Goal: Information Seeking & Learning: Learn about a topic

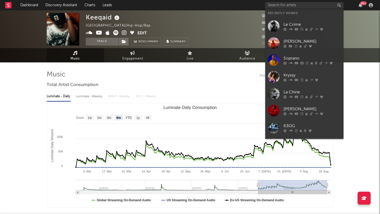
select select "6m"
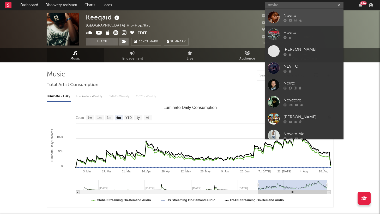
type input "novito"
click at [286, 19] on div at bounding box center [311, 20] width 57 height 3
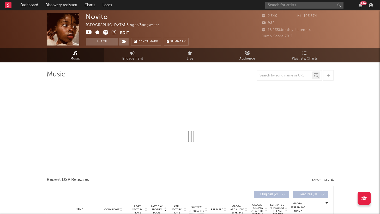
select select "1w"
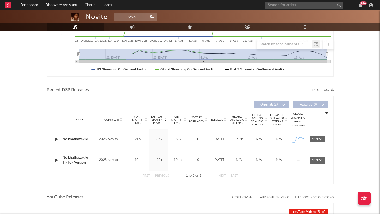
scroll to position [147, 0]
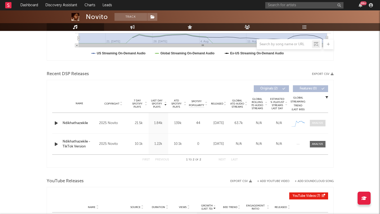
click at [312, 122] on div at bounding box center [317, 123] width 11 height 4
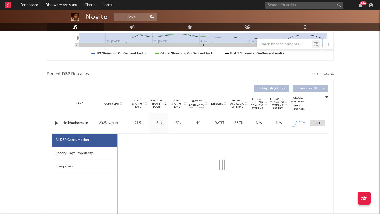
select select "1w"
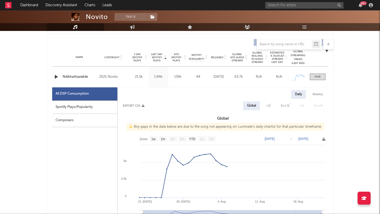
scroll to position [226, 0]
